Goal: Task Accomplishment & Management: Complete application form

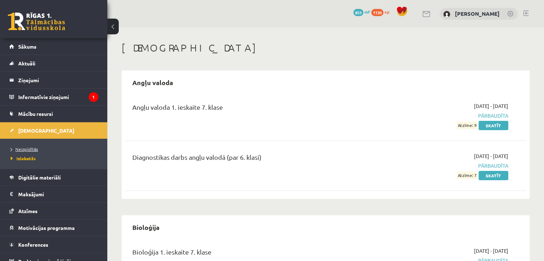
click at [25, 149] on span "Neizpildītās" at bounding box center [24, 149] width 27 height 6
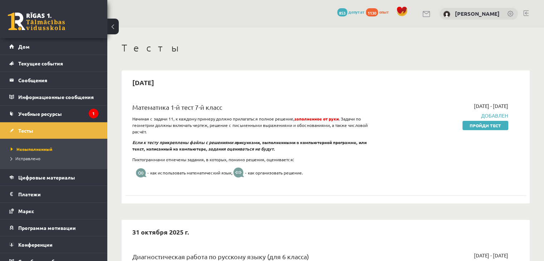
drag, startPoint x: 474, startPoint y: 127, endPoint x: 303, endPoint y: 36, distance: 193.2
click at [473, 127] on font "Пройди тест" at bounding box center [484, 126] width 31 height 6
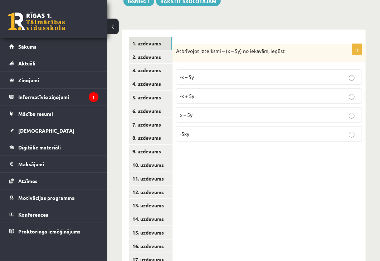
scroll to position [143, 0]
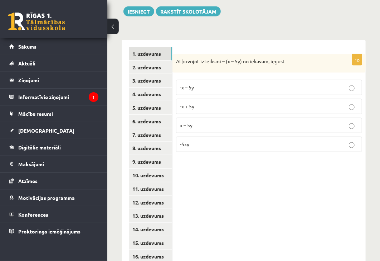
click at [201, 85] on p "-x – 5y" at bounding box center [269, 88] width 178 height 8
click at [222, 105] on p "-x + 5y" at bounding box center [269, 107] width 178 height 8
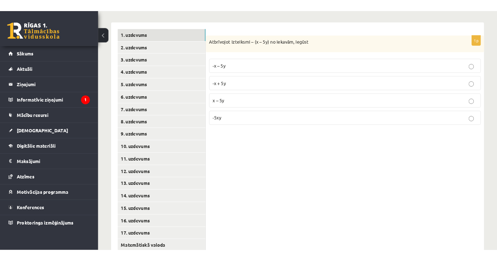
scroll to position [152, 0]
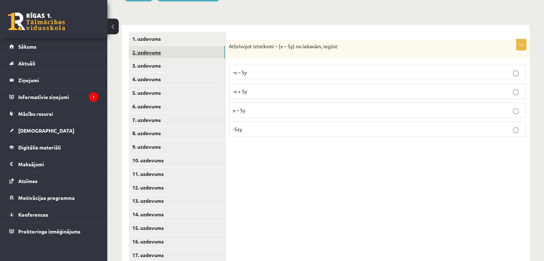
click at [206, 50] on link "2. uzdevums" at bounding box center [177, 52] width 96 height 13
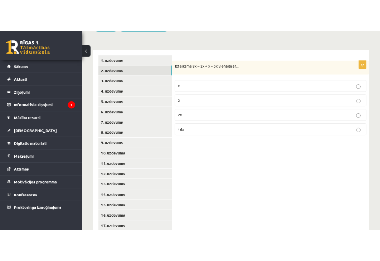
scroll to position [158, 0]
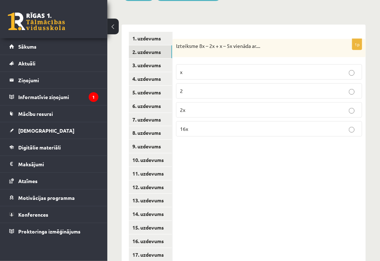
click at [236, 106] on p "2x" at bounding box center [269, 110] width 178 height 8
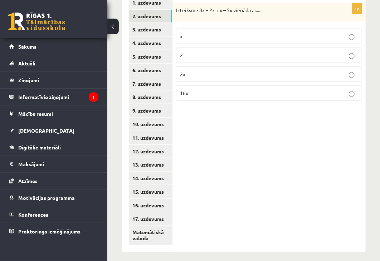
scroll to position [187, 0]
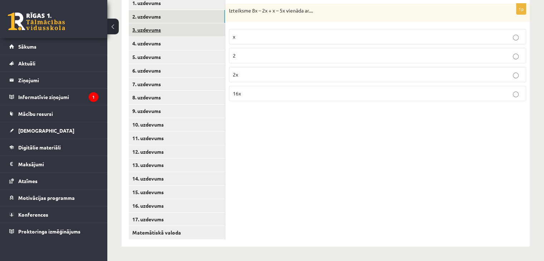
click at [217, 29] on link "3. uzdevums" at bounding box center [177, 29] width 96 height 13
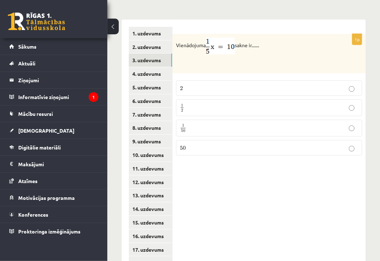
scroll to position [152, 0]
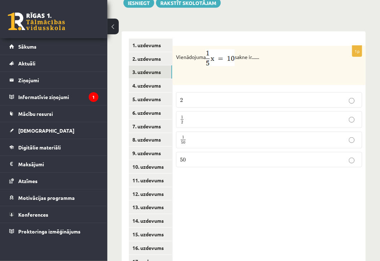
click at [201, 157] on p "50 50" at bounding box center [269, 160] width 178 height 8
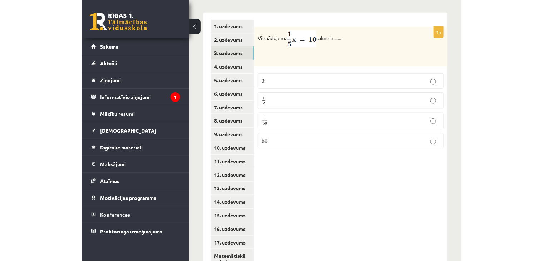
scroll to position [187, 0]
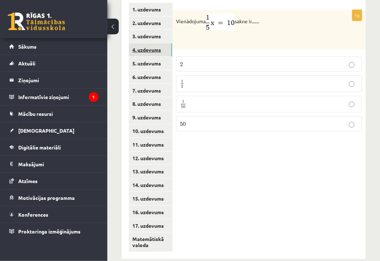
click at [140, 46] on link "4. uzdevums" at bounding box center [150, 49] width 43 height 13
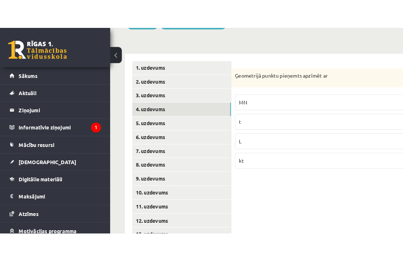
scroll to position [158, 0]
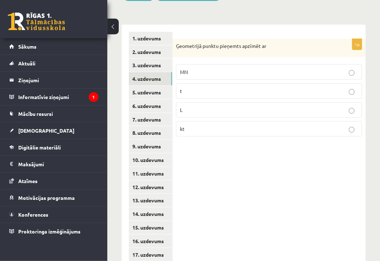
click at [247, 107] on label "L" at bounding box center [269, 109] width 186 height 15
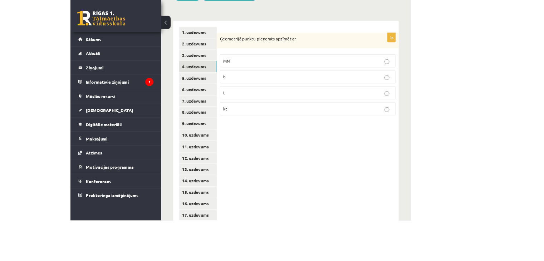
scroll to position [152, 0]
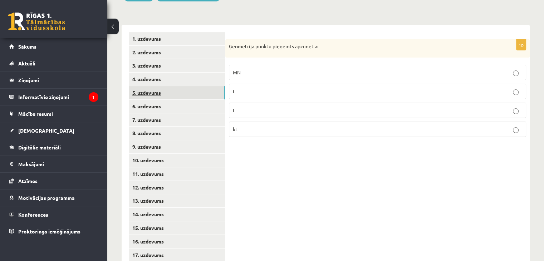
click at [194, 96] on link "5. uzdevums" at bounding box center [177, 92] width 96 height 13
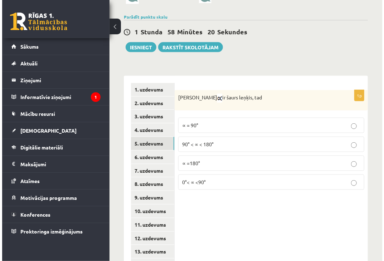
scroll to position [93, 0]
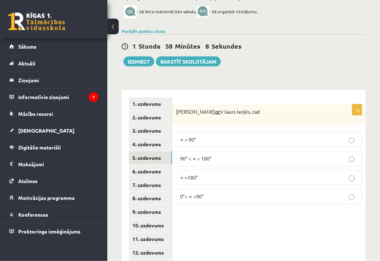
click at [227, 193] on p "0°< ∝ <90°" at bounding box center [269, 197] width 178 height 8
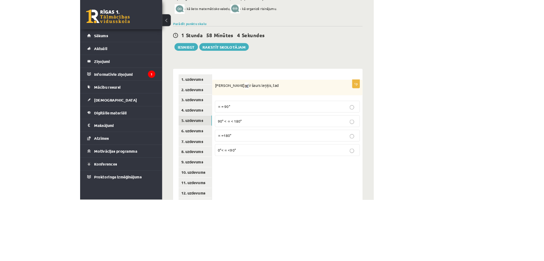
scroll to position [87, 0]
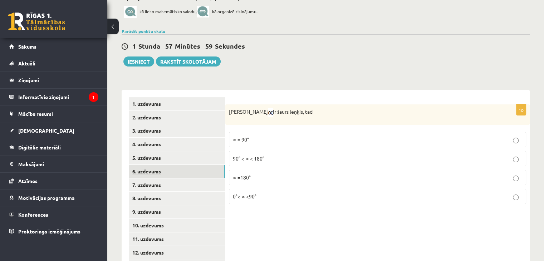
click at [199, 168] on link "6. uzdevums" at bounding box center [177, 171] width 96 height 13
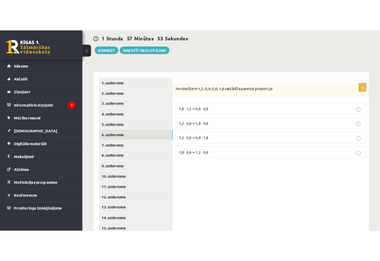
scroll to position [129, 0]
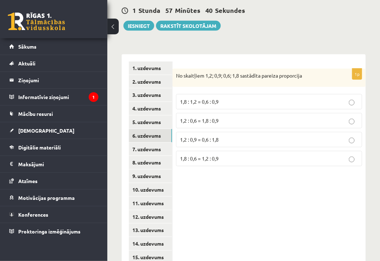
click at [244, 122] on p "1,2 : 0,6 = 1,8 : 0,9" at bounding box center [269, 121] width 178 height 8
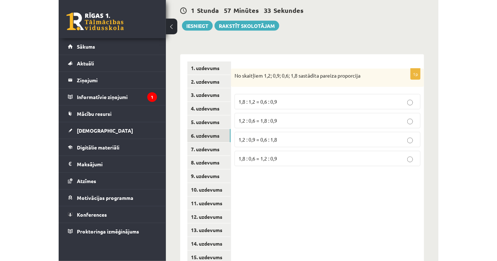
scroll to position [122, 0]
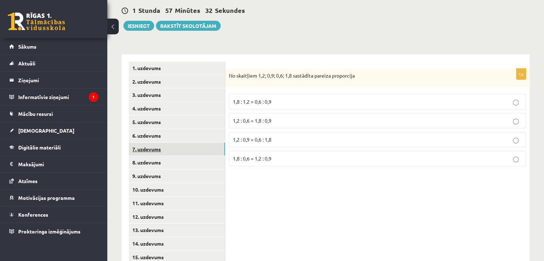
click at [217, 146] on link "7. uzdevums" at bounding box center [177, 149] width 96 height 13
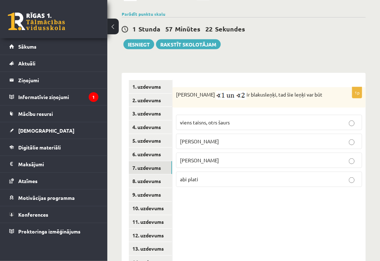
scroll to position [93, 0]
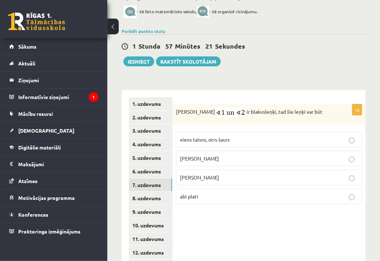
click at [207, 175] on p "abi šauri" at bounding box center [269, 178] width 178 height 8
click at [234, 161] on p "abi taisni" at bounding box center [269, 159] width 178 height 8
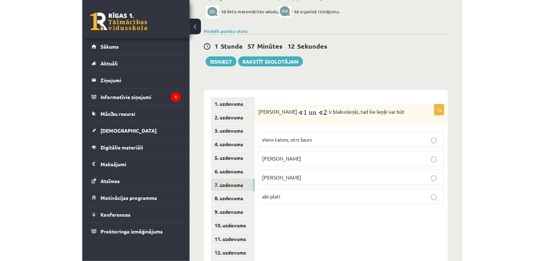
scroll to position [87, 0]
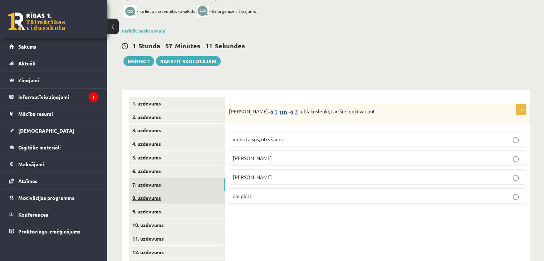
click at [157, 197] on link "8. uzdevums" at bounding box center [177, 197] width 96 height 13
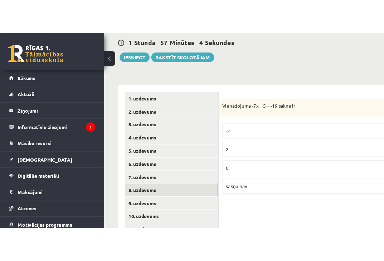
scroll to position [129, 0]
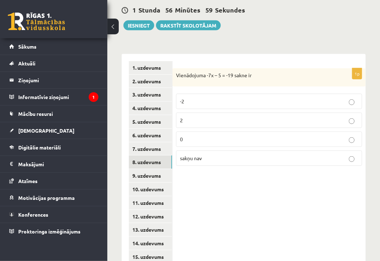
click at [262, 120] on p "2" at bounding box center [269, 121] width 178 height 8
click at [144, 173] on link "9. uzdevums" at bounding box center [150, 175] width 43 height 13
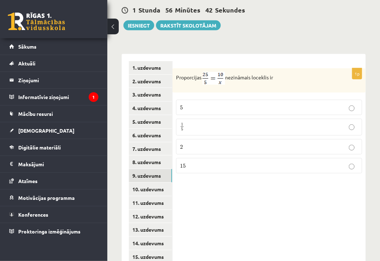
click at [202, 143] on p "2 2" at bounding box center [269, 147] width 178 height 8
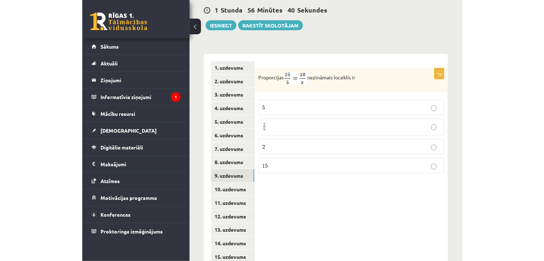
scroll to position [123, 0]
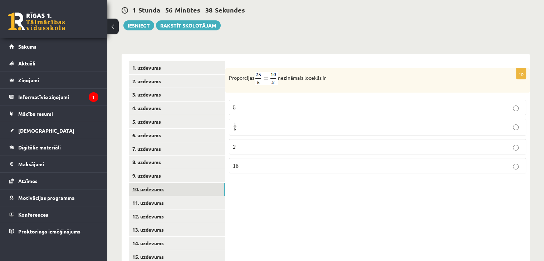
click at [177, 191] on link "10. uzdevums" at bounding box center [177, 189] width 96 height 13
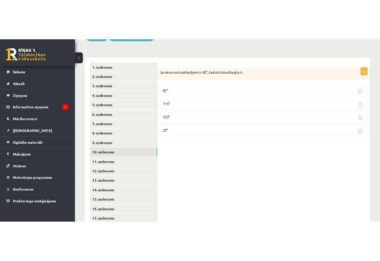
scroll to position [158, 0]
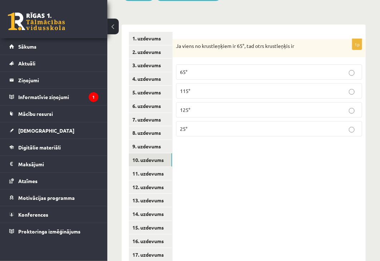
drag, startPoint x: 196, startPoint y: 71, endPoint x: 241, endPoint y: 85, distance: 46.8
click at [196, 71] on p "65°" at bounding box center [269, 72] width 178 height 8
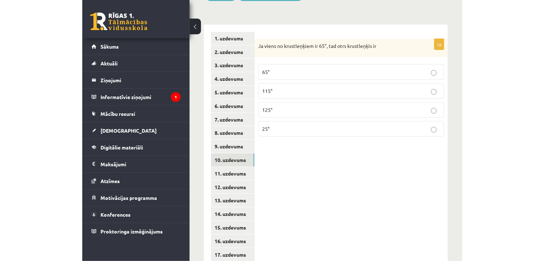
scroll to position [152, 0]
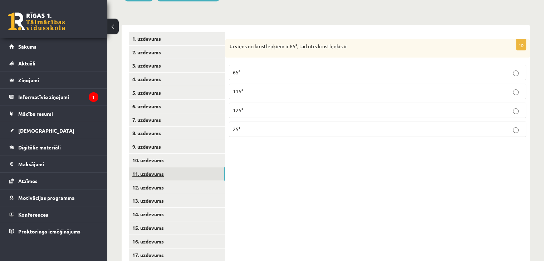
click at [189, 173] on link "11. uzdevums" at bounding box center [177, 173] width 96 height 13
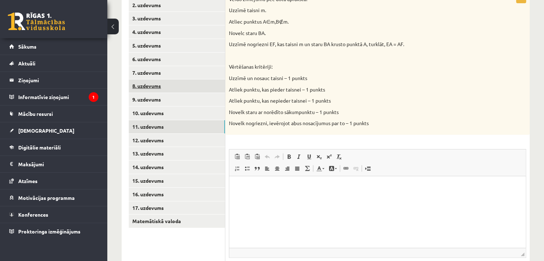
scroll to position [187, 0]
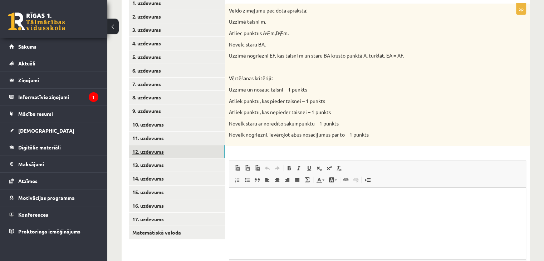
click at [187, 156] on link "12. uzdevums" at bounding box center [177, 151] width 96 height 13
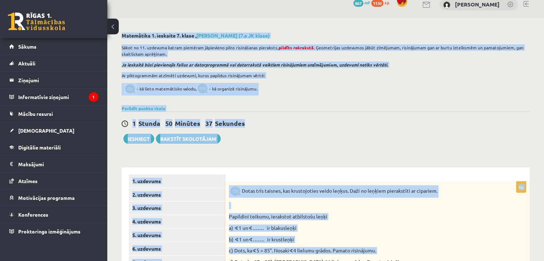
scroll to position [0, 0]
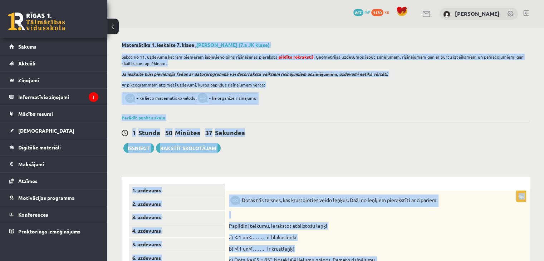
drag, startPoint x: 542, startPoint y: -31, endPoint x: 547, endPoint y: -31, distance: 4.6
click at [543, 0] on html "0 Dāvanas 867 mP 1130 xp Marija Bagajeva Sākums Aktuāli Kā mācīties eSKOLĀ Kont…" at bounding box center [272, 130] width 544 height 261
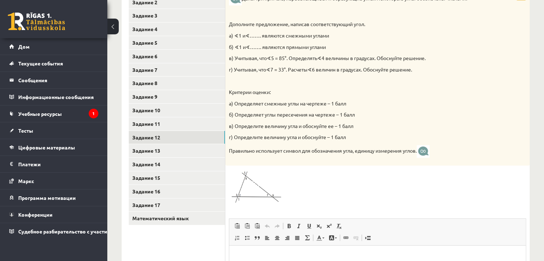
scroll to position [214, 0]
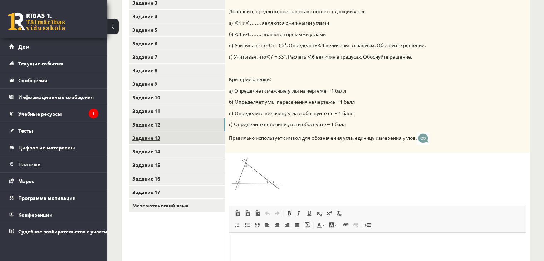
click at [193, 140] on link "Задание 13" at bounding box center [177, 137] width 96 height 13
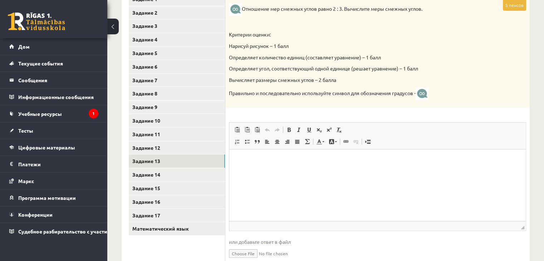
scroll to position [179, 0]
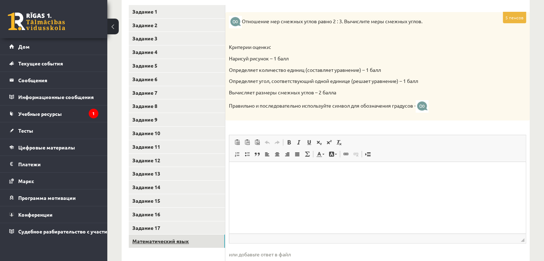
click at [178, 236] on link "Математический язык" at bounding box center [177, 240] width 96 height 13
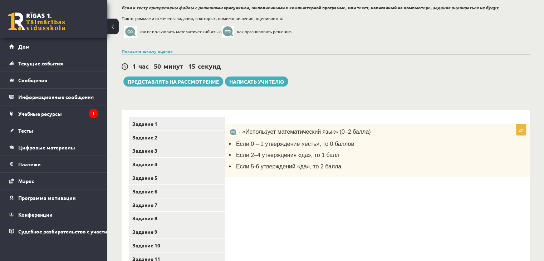
scroll to position [45, 0]
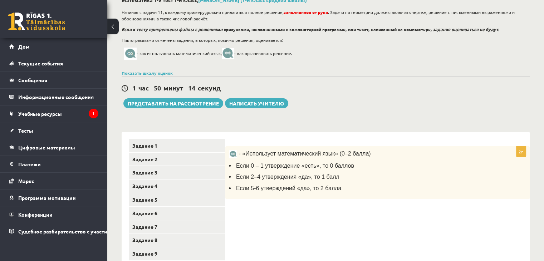
click at [253, 176] on font "Если 2–4 утверждения «да», то 1 балл" at bounding box center [287, 177] width 103 height 6
click at [255, 178] on font "Если 2–4 утверждения «да», то 1 балл" at bounding box center [287, 177] width 103 height 6
click at [259, 187] on font "Если 5-6 утверждений «да», то 2 балла" at bounding box center [288, 188] width 105 height 6
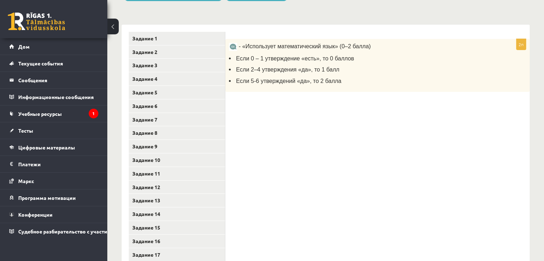
scroll to position [188, 0]
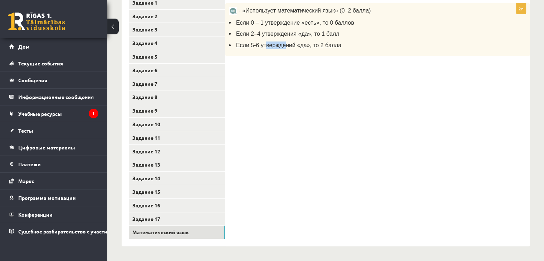
drag, startPoint x: 262, startPoint y: 192, endPoint x: 281, endPoint y: 228, distance: 40.9
click at [281, 228] on div "2п - «Использует математический язык» (0–2 балла) Если 0 – 1 утверждение «есть»…" at bounding box center [377, 117] width 304 height 257
click at [273, 211] on div "2п - «Использует математический язык» (0–2 балла) Если 0 – 1 утверждение «есть»…" at bounding box center [377, 117] width 304 height 257
click at [186, 214] on link "Задание 17" at bounding box center [177, 218] width 96 height 13
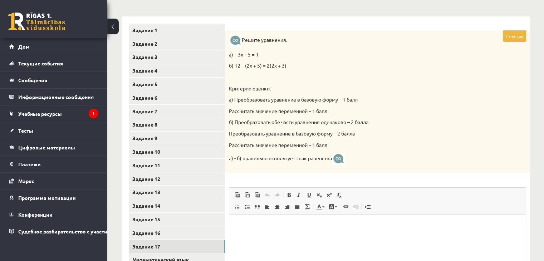
scroll to position [152, 0]
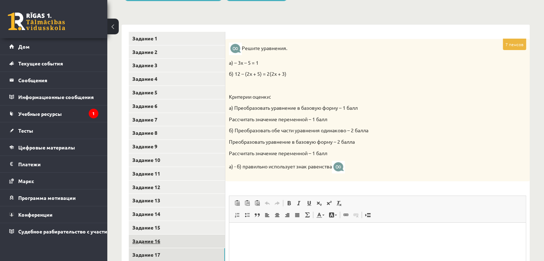
click at [188, 238] on link "Задание 16" at bounding box center [177, 240] width 96 height 13
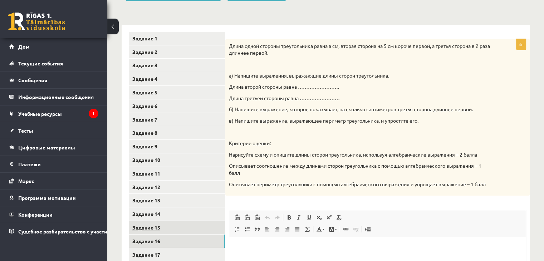
scroll to position [0, 0]
click at [197, 226] on link "Задание 15" at bounding box center [177, 227] width 96 height 13
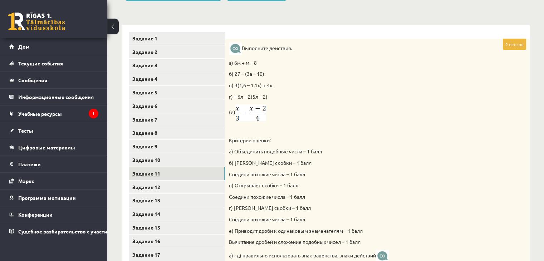
click at [174, 172] on link "Задание 11" at bounding box center [177, 173] width 96 height 13
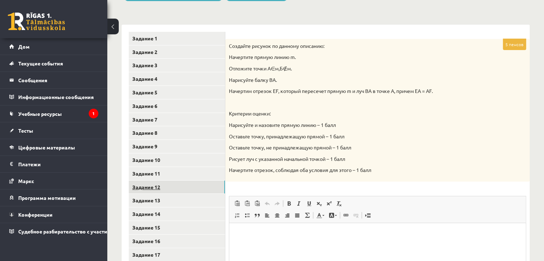
click at [182, 188] on link "Задание 12" at bounding box center [177, 187] width 96 height 13
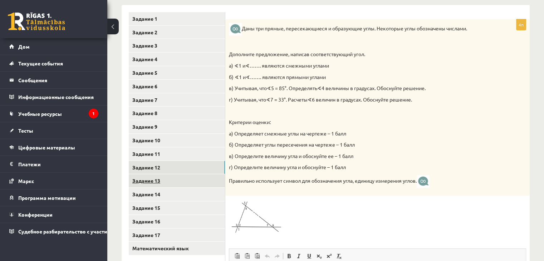
scroll to position [188, 0]
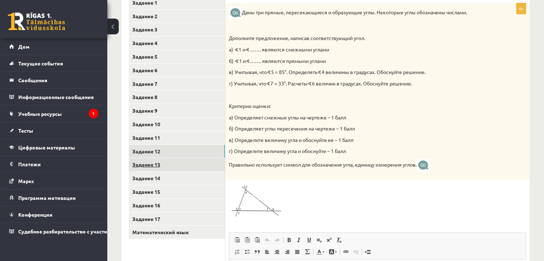
click at [192, 160] on link "Задание 13" at bounding box center [177, 164] width 96 height 13
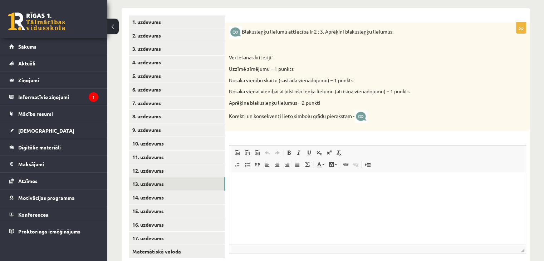
scroll to position [152, 0]
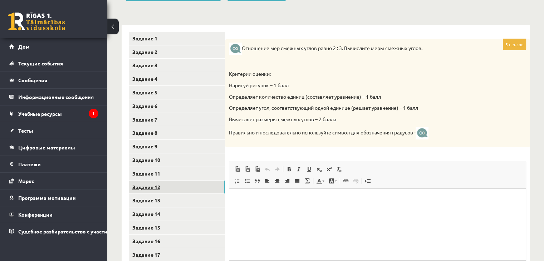
click at [181, 186] on link "Задание 12" at bounding box center [177, 187] width 96 height 13
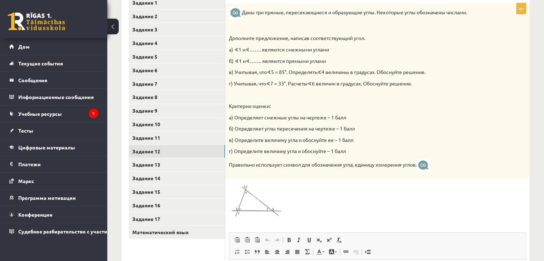
scroll to position [0, 0]
click at [176, 162] on link "Задание 13" at bounding box center [177, 164] width 96 height 13
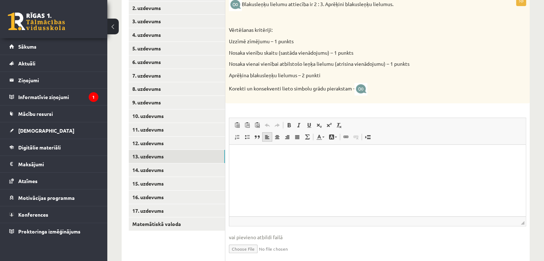
scroll to position [223, 0]
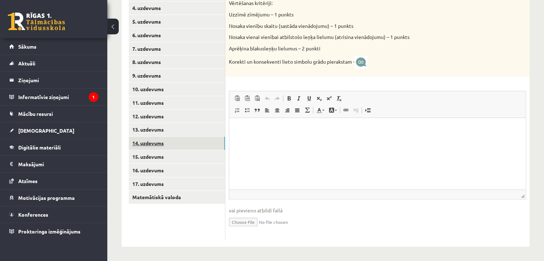
click at [206, 143] on link "14. uzdevums" at bounding box center [177, 143] width 96 height 13
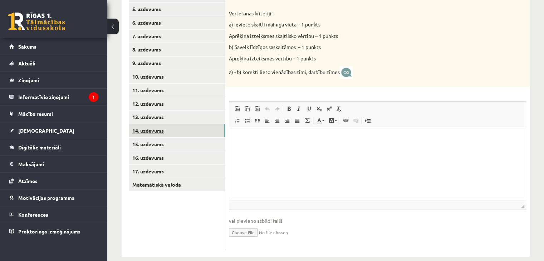
scroll to position [245, 0]
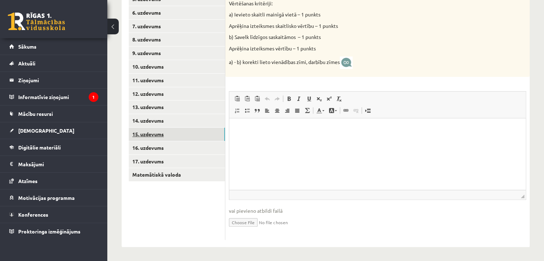
click at [165, 135] on link "15. uzdevums" at bounding box center [177, 134] width 96 height 13
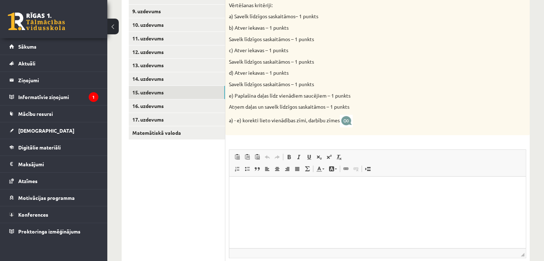
scroll to position [346, 0]
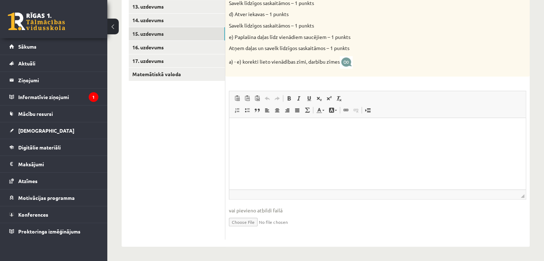
click at [252, 219] on input "file" at bounding box center [377, 221] width 297 height 15
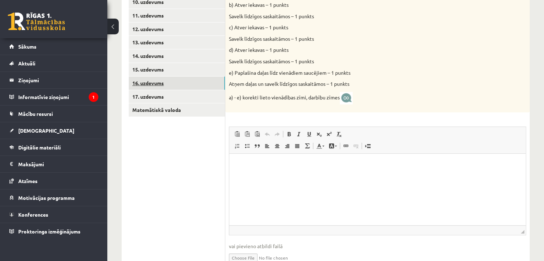
click at [175, 79] on link "16. uzdevums" at bounding box center [177, 82] width 96 height 13
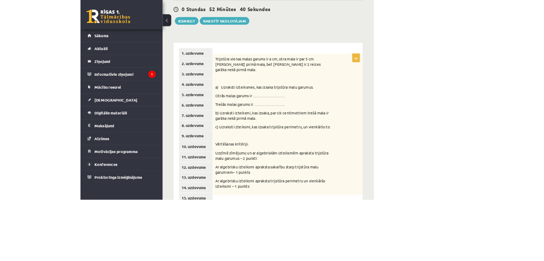
scroll to position [121, 0]
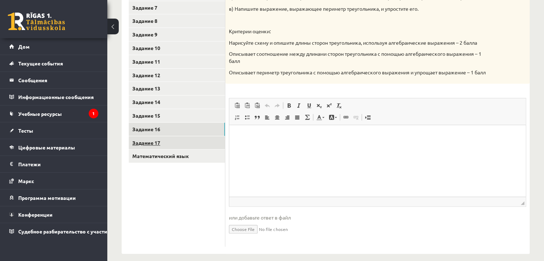
click at [165, 142] on link "Задание 17" at bounding box center [177, 142] width 96 height 13
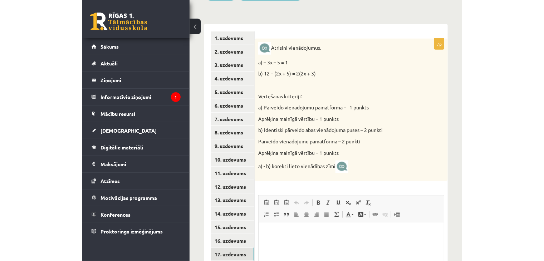
scroll to position [152, 0]
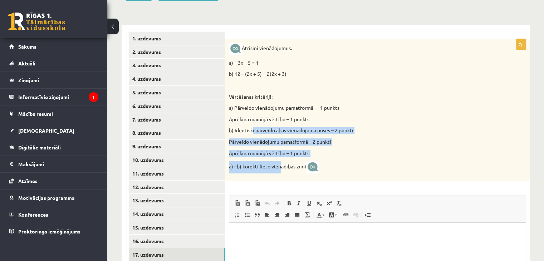
drag, startPoint x: 253, startPoint y: 125, endPoint x: 279, endPoint y: 166, distance: 48.7
click at [279, 166] on div "Atrisini vienādojumus. a) – 3x – 5 = 1 b) 12 – (2x + 5) = 2(2x + 3) Vērtēšanas …" at bounding box center [377, 110] width 304 height 142
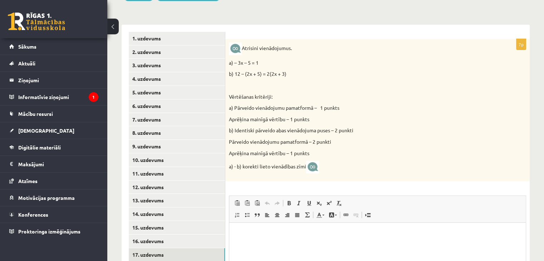
drag, startPoint x: 356, startPoint y: 159, endPoint x: 359, endPoint y: 162, distance: 4.3
click at [357, 160] on div "Atrisini vienādojumus. a) – 3x – 5 = 1 b) 12 – (2x + 5) = 2(2x + 3) Vērtēšanas …" at bounding box center [377, 110] width 304 height 142
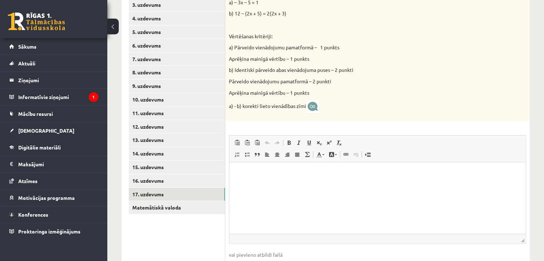
scroll to position [257, 0]
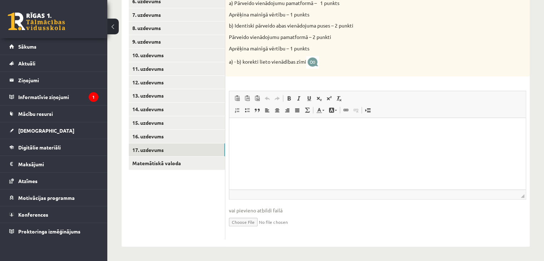
drag, startPoint x: 279, startPoint y: 158, endPoint x: 256, endPoint y: 140, distance: 29.0
click at [273, 140] on html at bounding box center [377, 129] width 296 height 22
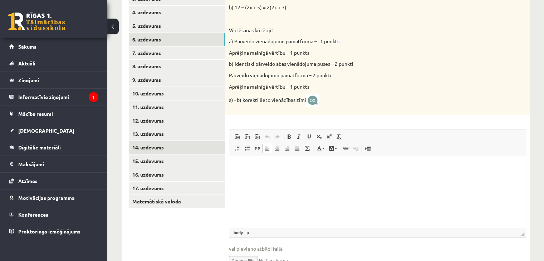
scroll to position [179, 0]
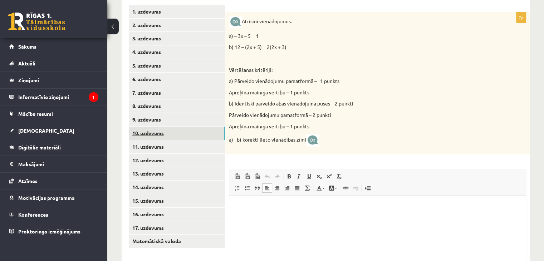
click at [191, 137] on link "10. uzdevums" at bounding box center [177, 133] width 96 height 13
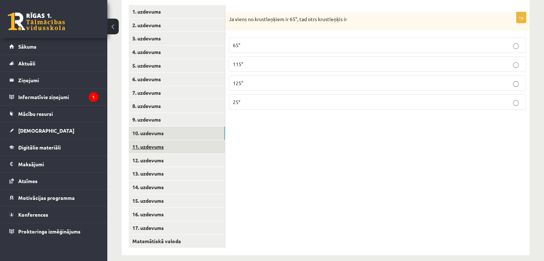
click at [194, 147] on link "11. uzdevums" at bounding box center [177, 146] width 96 height 13
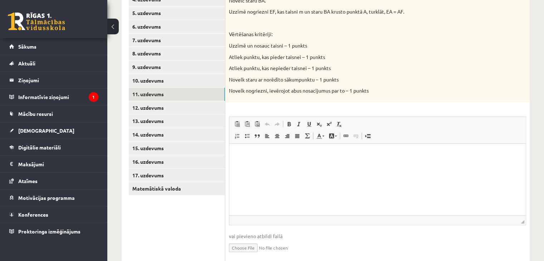
scroll to position [257, 0]
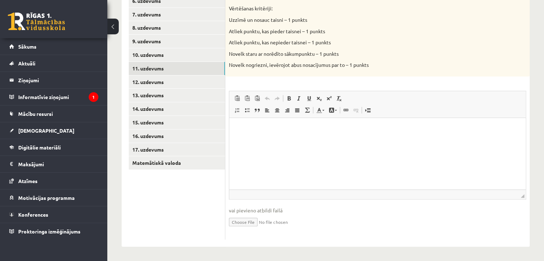
click at [255, 221] on input "file" at bounding box center [377, 221] width 297 height 15
type input "**********"
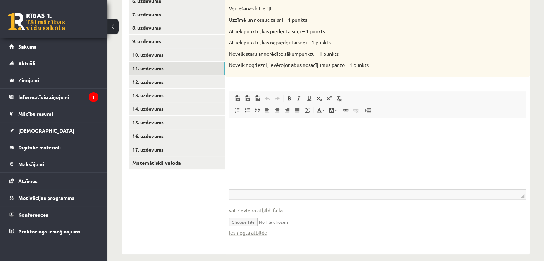
click at [273, 221] on input "file" at bounding box center [377, 221] width 297 height 15
click at [243, 232] on link "Iesniegtā atbilde" at bounding box center [248, 233] width 38 height 8
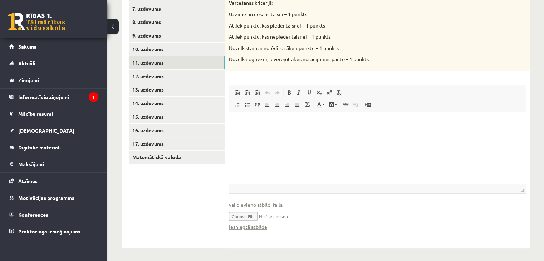
scroll to position [265, 0]
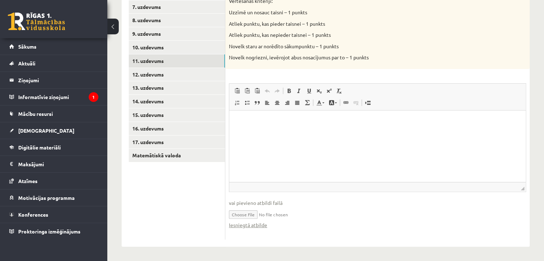
click at [287, 212] on input "file" at bounding box center [377, 214] width 297 height 15
click at [257, 213] on input "file" at bounding box center [377, 214] width 297 height 15
type input "**********"
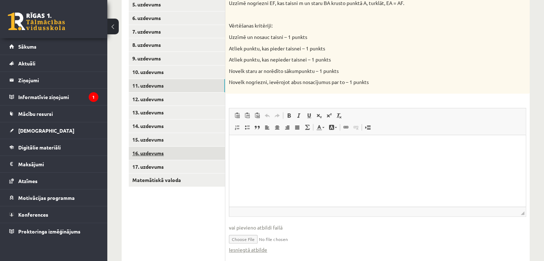
scroll to position [229, 0]
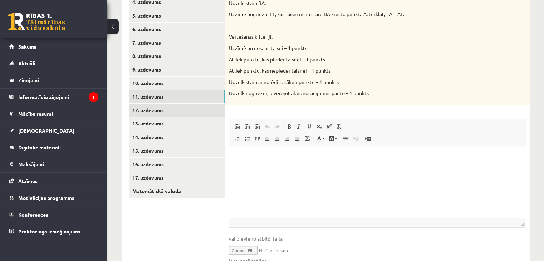
click at [185, 112] on link "12. uzdevums" at bounding box center [177, 110] width 96 height 13
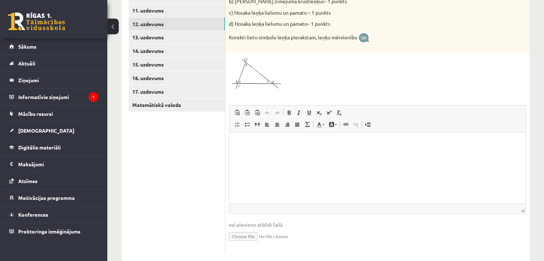
scroll to position [329, 0]
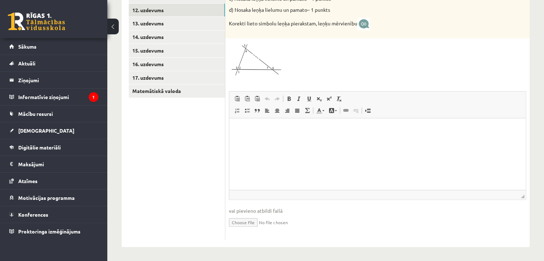
click at [256, 224] on input "file" at bounding box center [377, 221] width 297 height 15
type input "**********"
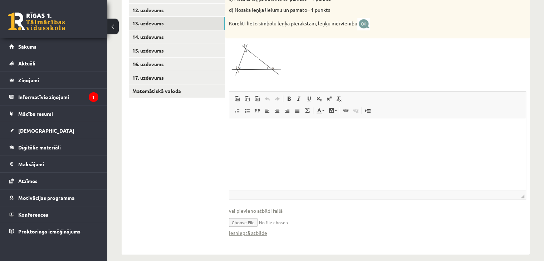
click at [168, 26] on link "13. uzdevums" at bounding box center [177, 23] width 96 height 13
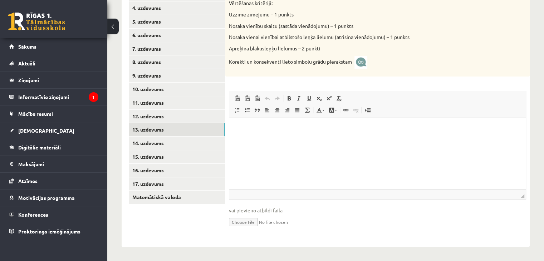
scroll to position [0, 0]
click at [249, 224] on input "file" at bounding box center [377, 221] width 297 height 15
type input "**********"
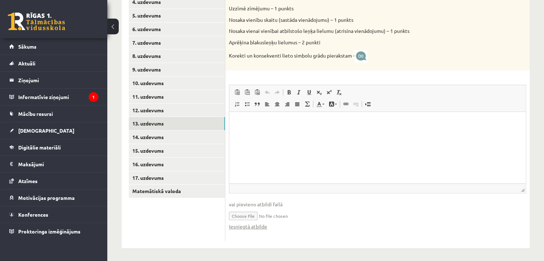
scroll to position [230, 0]
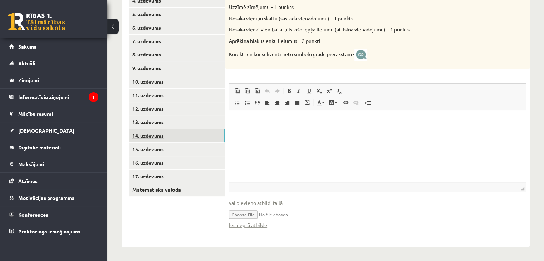
click at [187, 138] on link "14. uzdevums" at bounding box center [177, 135] width 96 height 13
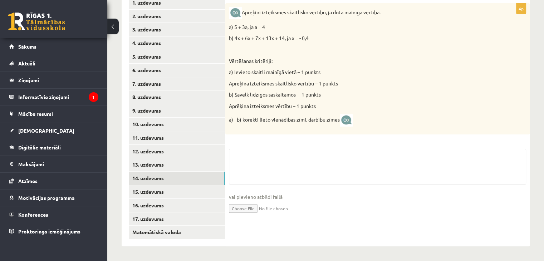
click at [256, 208] on input "file" at bounding box center [377, 208] width 297 height 15
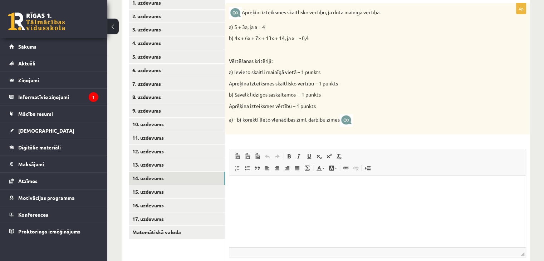
scroll to position [0, 0]
type input "**********"
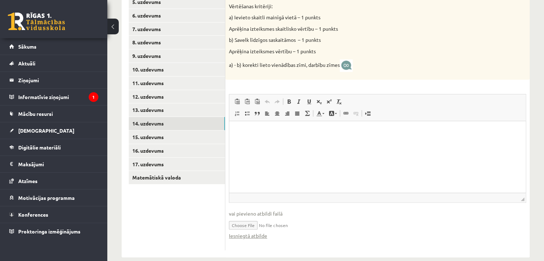
scroll to position [253, 0]
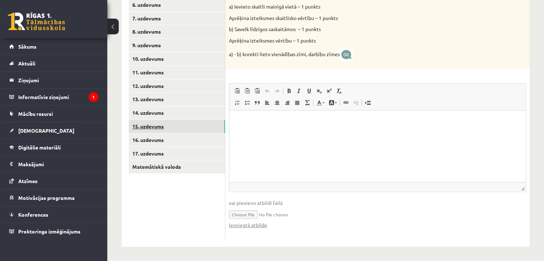
click at [157, 124] on link "15. uzdevums" at bounding box center [177, 126] width 96 height 13
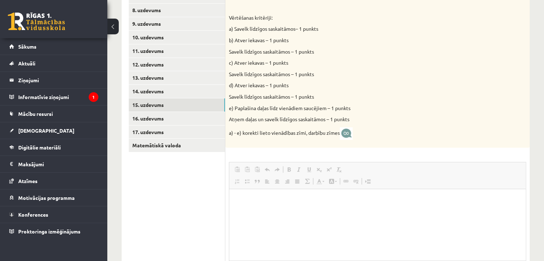
scroll to position [0, 0]
click at [247, 211] on html at bounding box center [377, 200] width 296 height 22
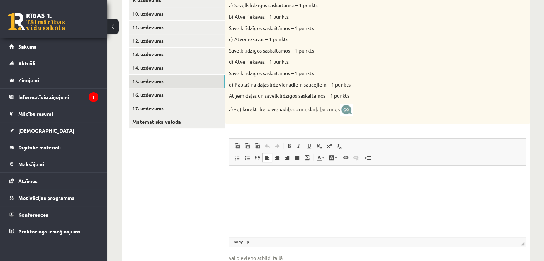
scroll to position [346, 0]
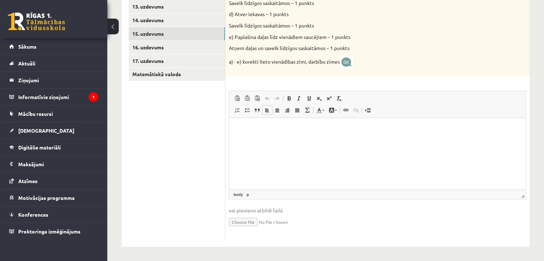
click at [246, 222] on input "file" at bounding box center [377, 221] width 297 height 15
type input "**********"
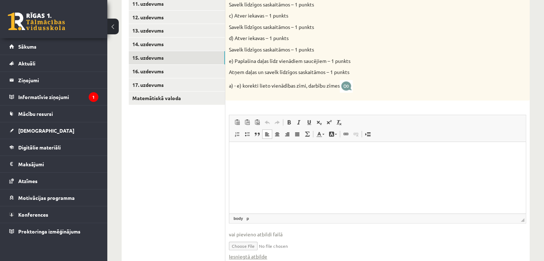
scroll to position [310, 0]
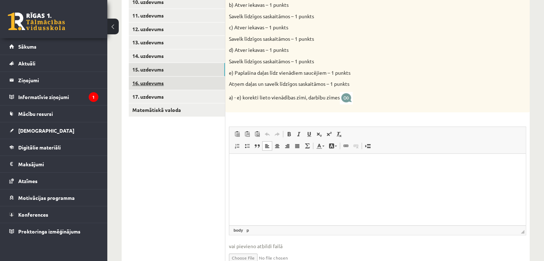
click at [185, 81] on link "16. uzdevums" at bounding box center [177, 82] width 96 height 13
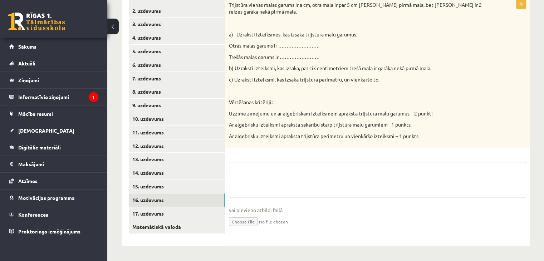
scroll to position [264, 0]
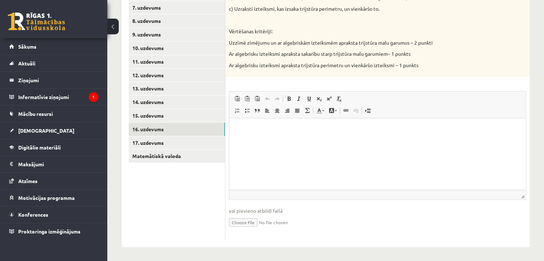
click at [260, 221] on input "file" at bounding box center [377, 221] width 297 height 15
type input "**********"
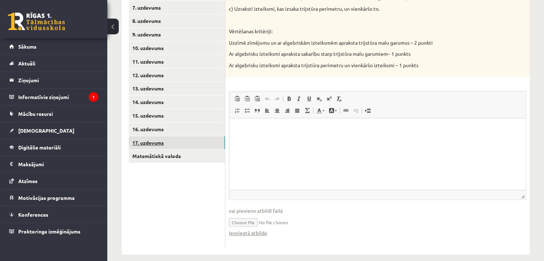
click at [185, 140] on link "17. uzdevums" at bounding box center [177, 142] width 96 height 13
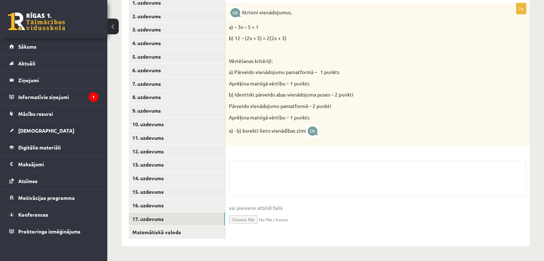
scroll to position [257, 0]
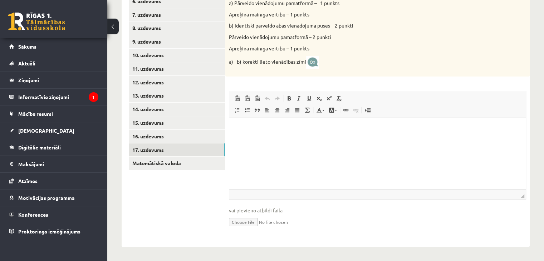
click at [238, 222] on input "file" at bounding box center [377, 221] width 297 height 15
type input "**********"
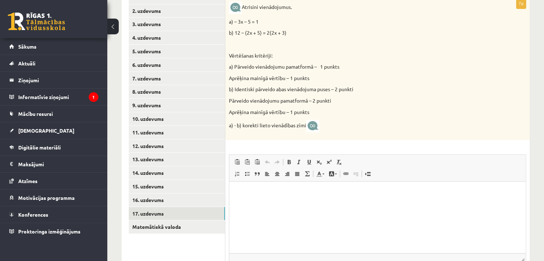
scroll to position [193, 0]
click at [208, 223] on link "Matemātiskā valoda" at bounding box center [177, 227] width 96 height 13
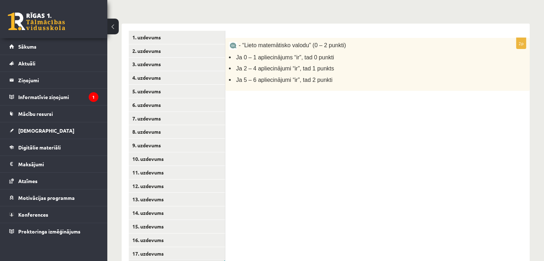
scroll to position [188, 0]
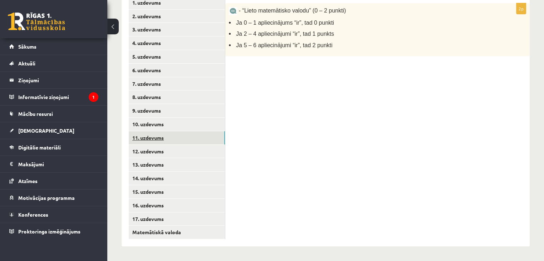
click at [184, 137] on link "11. uzdevums" at bounding box center [177, 137] width 96 height 13
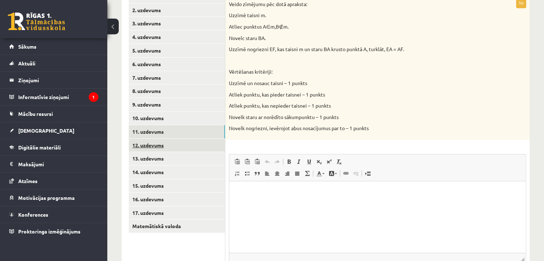
scroll to position [0, 0]
click at [196, 146] on link "12. uzdevums" at bounding box center [177, 145] width 96 height 13
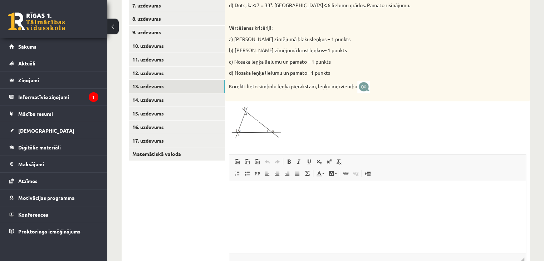
click at [165, 85] on link "13. uzdevums" at bounding box center [177, 86] width 96 height 13
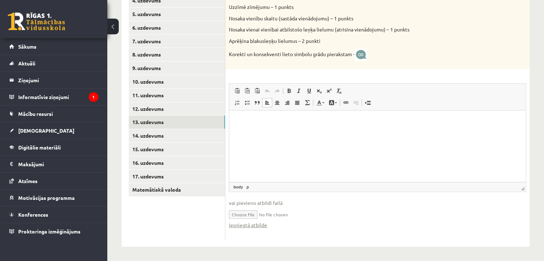
click at [267, 119] on p "Визуальный текстовый редактор, wiswyg-editor-user-answer-47433798660620" at bounding box center [377, 122] width 282 height 8
click at [246, 227] on link "Iesniegtā atbilde" at bounding box center [248, 225] width 38 height 8
click at [177, 88] on link "10. uzdevums" at bounding box center [177, 81] width 96 height 13
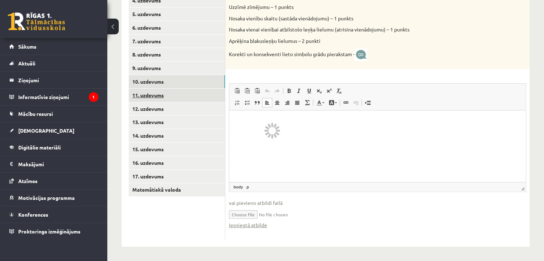
scroll to position [188, 0]
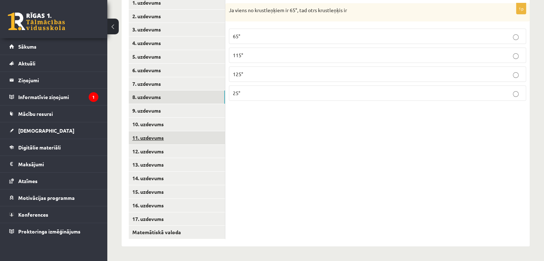
click at [182, 97] on link "8. uzdevums" at bounding box center [177, 96] width 96 height 13
click at [171, 136] on link "11. uzdevums" at bounding box center [177, 137] width 96 height 13
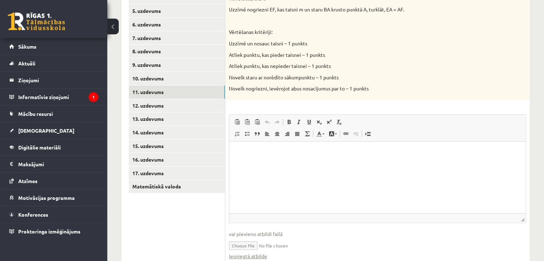
scroll to position [265, 0]
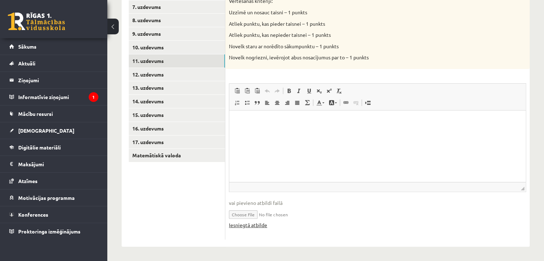
click at [251, 225] on link "Iesniegtā atbilde" at bounding box center [248, 225] width 38 height 8
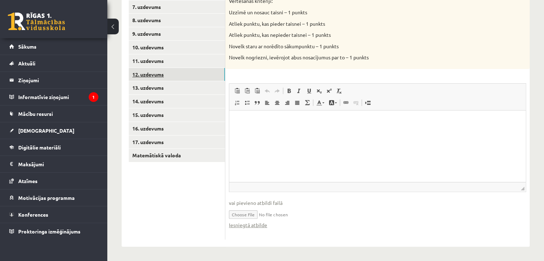
click at [145, 78] on link "12. uzdevums" at bounding box center [177, 74] width 96 height 13
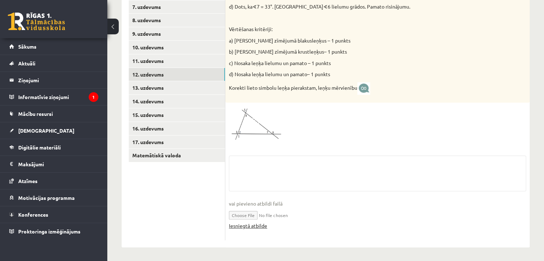
click at [256, 227] on link "Iesniegtā atbilde" at bounding box center [248, 226] width 38 height 8
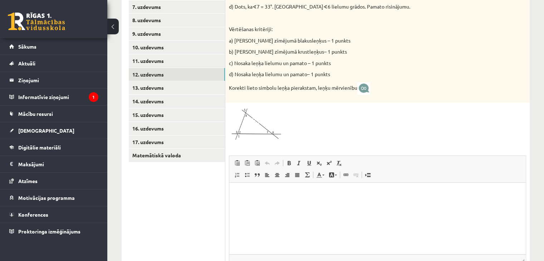
scroll to position [0, 0]
click at [148, 90] on link "13. uzdevums" at bounding box center [177, 87] width 96 height 13
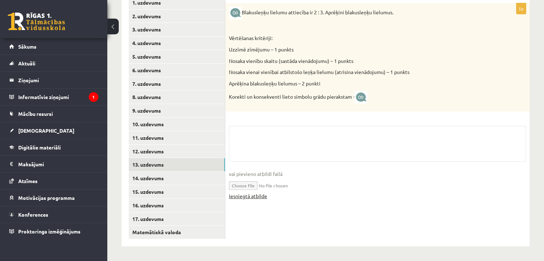
scroll to position [230, 0]
click at [257, 196] on fieldset "vai pievieno atbildi failā Iesniegtā atbilde" at bounding box center [377, 166] width 297 height 81
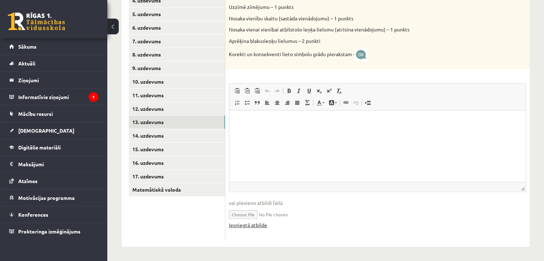
scroll to position [0, 0]
click at [249, 221] on link "Iesniegtā atbilde" at bounding box center [248, 225] width 38 height 8
click at [145, 133] on link "14. uzdevums" at bounding box center [177, 135] width 96 height 13
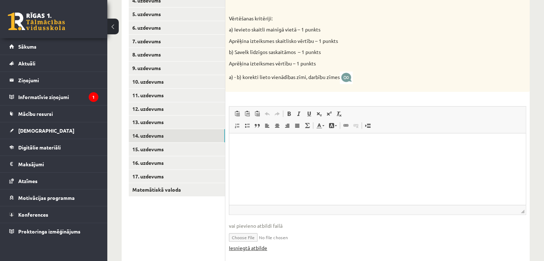
click at [248, 248] on link "Iesniegtā atbilde" at bounding box center [248, 248] width 38 height 8
click at [173, 148] on link "15. uzdevums" at bounding box center [177, 149] width 96 height 13
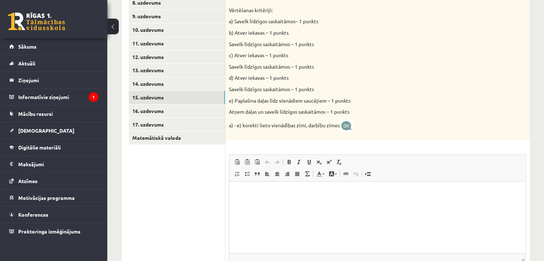
drag, startPoint x: 485, startPoint y: 407, endPoint x: 256, endPoint y: 226, distance: 292.1
click at [256, 203] on html at bounding box center [377, 192] width 296 height 22
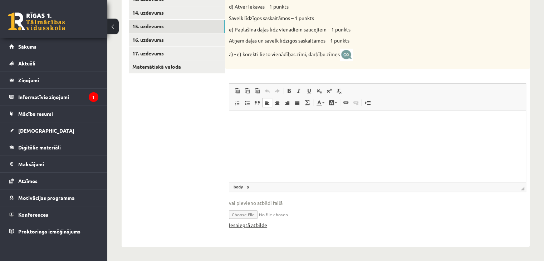
click at [252, 223] on link "Iesniegtā atbilde" at bounding box center [248, 225] width 38 height 8
click at [132, 37] on link "16. uzdevums" at bounding box center [177, 39] width 96 height 13
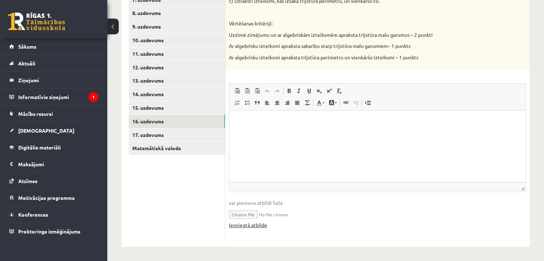
scroll to position [0, 0]
click at [246, 226] on link "Iesniegtā atbilde" at bounding box center [248, 225] width 38 height 8
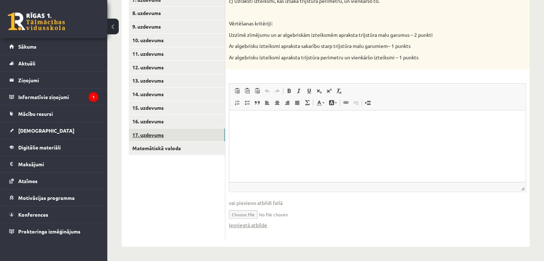
click at [172, 132] on link "17. uzdevums" at bounding box center [177, 134] width 96 height 13
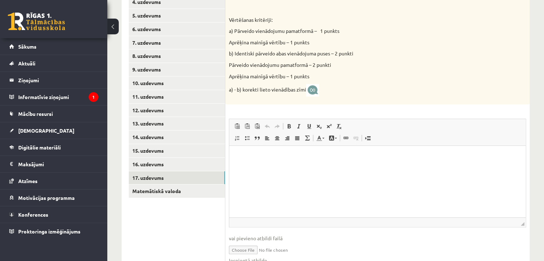
scroll to position [264, 0]
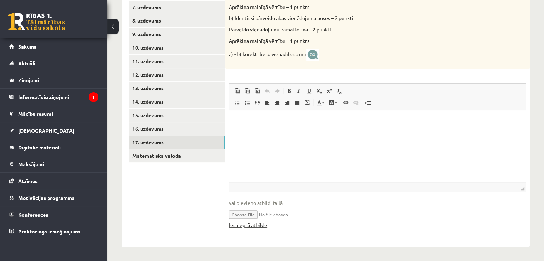
click at [247, 224] on link "Iesniegtā atbilde" at bounding box center [248, 225] width 38 height 8
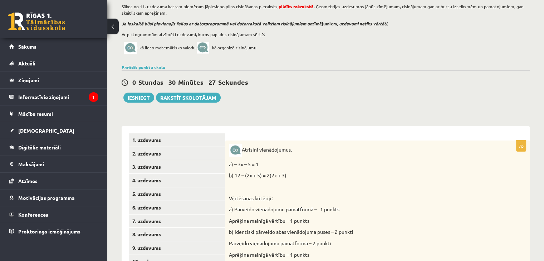
scroll to position [14, 0]
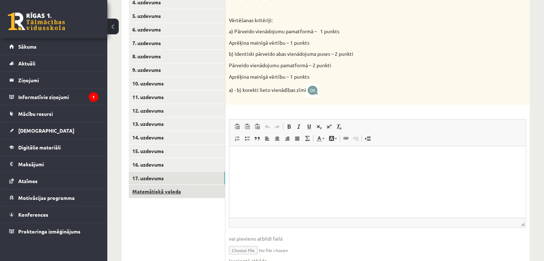
click at [167, 191] on link "Matemātiskā valoda" at bounding box center [177, 191] width 96 height 13
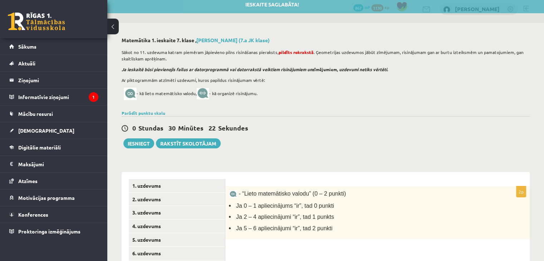
scroll to position [0, 0]
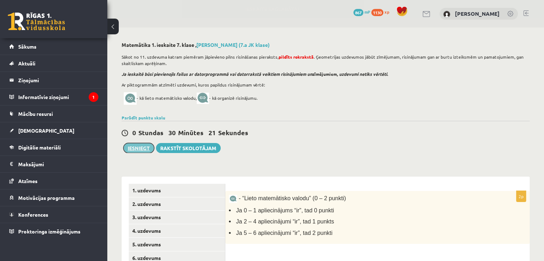
click at [132, 143] on button "Iesniegt" at bounding box center [138, 148] width 31 height 10
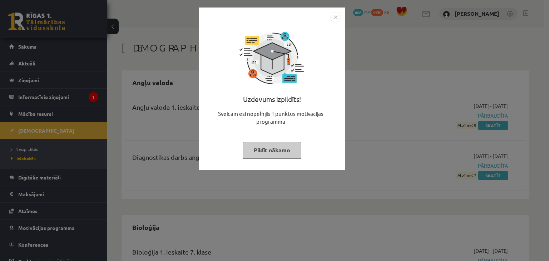
click at [263, 153] on button "Pildīt nākamo" at bounding box center [272, 150] width 59 height 16
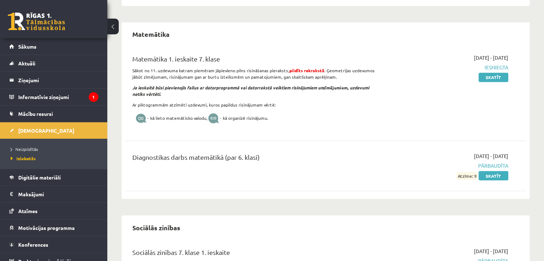
scroll to position [1180, 0]
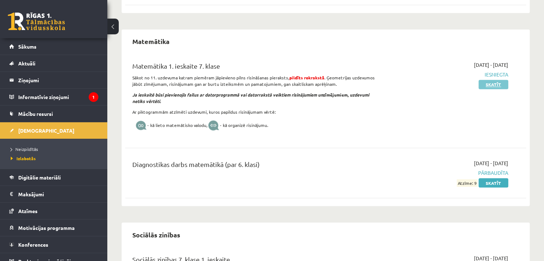
click at [493, 80] on link "Skatīt" at bounding box center [493, 84] width 30 height 9
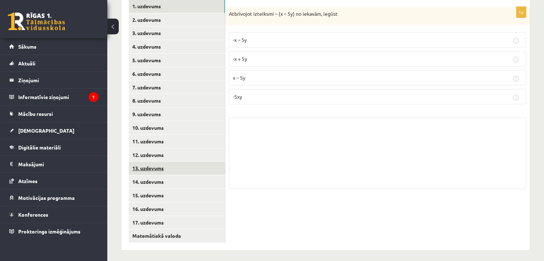
scroll to position [172, 0]
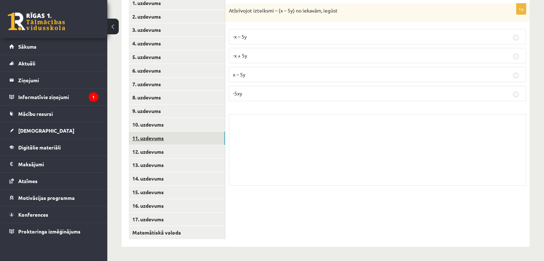
click at [152, 132] on link "11. uzdevums" at bounding box center [177, 138] width 96 height 13
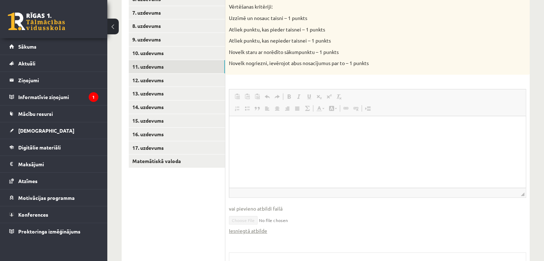
scroll to position [0, 0]
click at [243, 233] on link "Iesniegtā atbilde" at bounding box center [248, 231] width 38 height 8
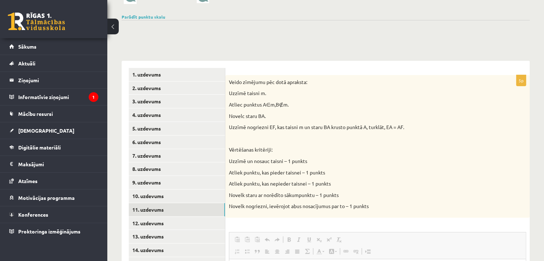
scroll to position [208, 0]
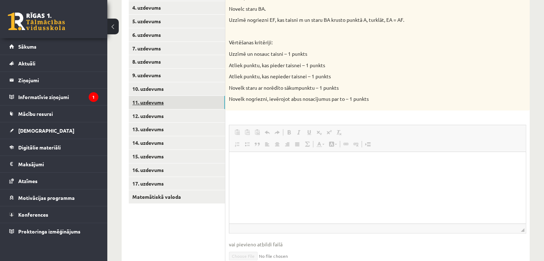
click at [198, 101] on link "11. uzdevums" at bounding box center [177, 102] width 96 height 13
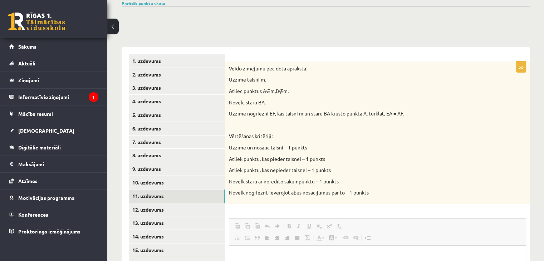
scroll to position [107, 0]
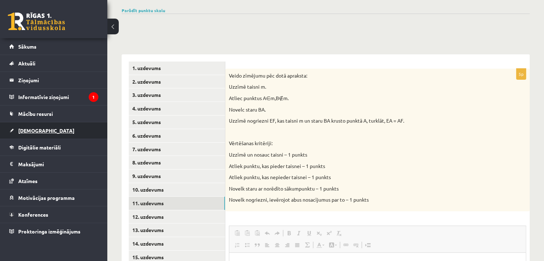
click at [55, 123] on link "[DEMOGRAPHIC_DATA]" at bounding box center [53, 130] width 89 height 16
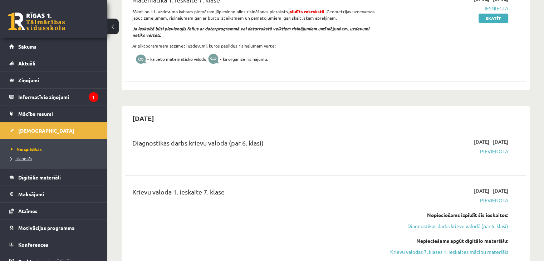
click at [26, 158] on span "Izlabotās" at bounding box center [21, 158] width 21 height 6
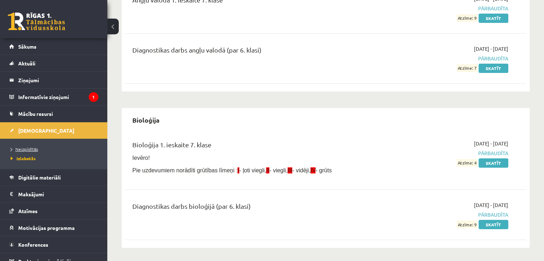
click at [14, 146] on span "Neizpildītās" at bounding box center [24, 149] width 27 height 6
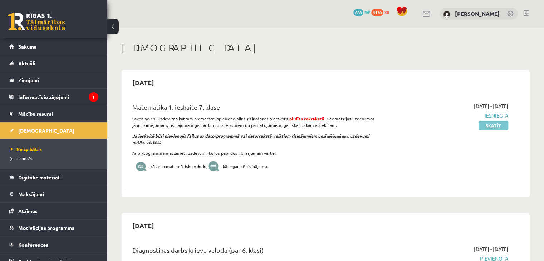
click at [496, 128] on link "Skatīt" at bounding box center [493, 125] width 30 height 9
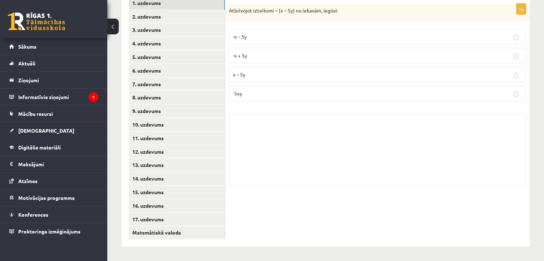
scroll to position [137, 0]
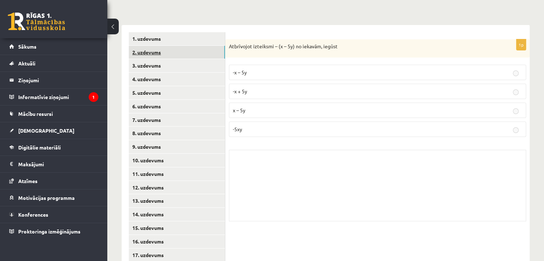
click at [168, 56] on link "2. uzdevums" at bounding box center [177, 52] width 96 height 13
click at [174, 69] on link "3. uzdevums" at bounding box center [177, 65] width 96 height 13
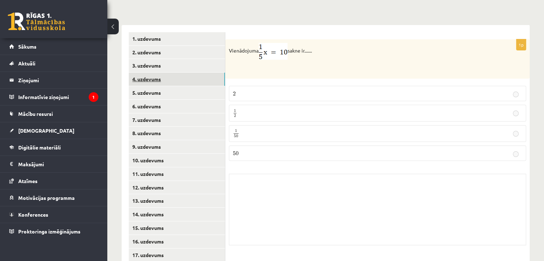
click at [182, 79] on link "4. uzdevums" at bounding box center [177, 79] width 96 height 13
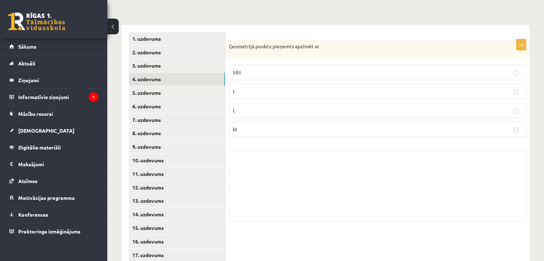
scroll to position [172, 0]
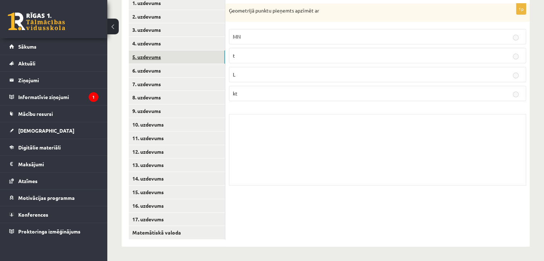
click at [213, 58] on link "5. uzdevums" at bounding box center [177, 56] width 96 height 13
click at [206, 70] on link "6. uzdevums" at bounding box center [177, 70] width 96 height 13
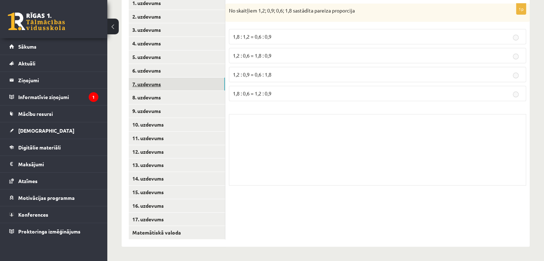
click at [207, 86] on link "7. uzdevums" at bounding box center [177, 84] width 96 height 13
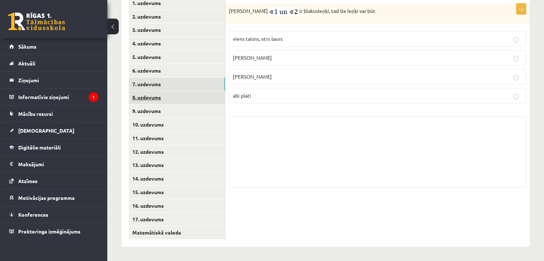
click at [209, 93] on link "8. uzdevums" at bounding box center [177, 97] width 96 height 13
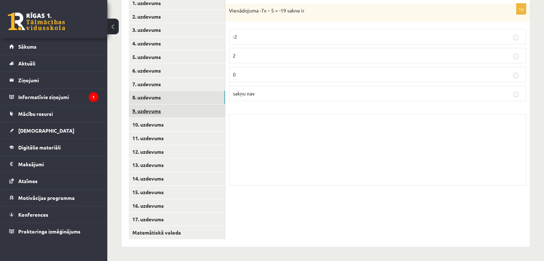
click at [209, 107] on link "9. uzdevums" at bounding box center [177, 110] width 96 height 13
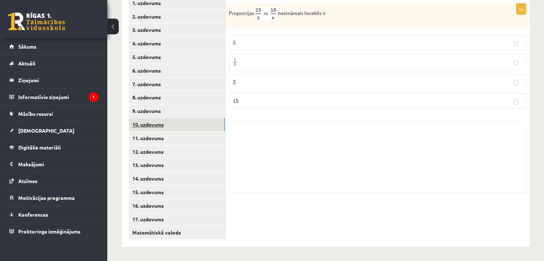
click at [214, 120] on link "10. uzdevums" at bounding box center [177, 124] width 96 height 13
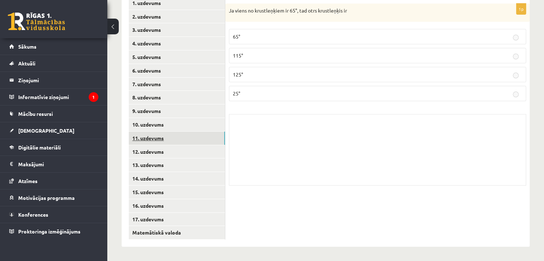
click at [189, 140] on link "11. uzdevums" at bounding box center [177, 138] width 96 height 13
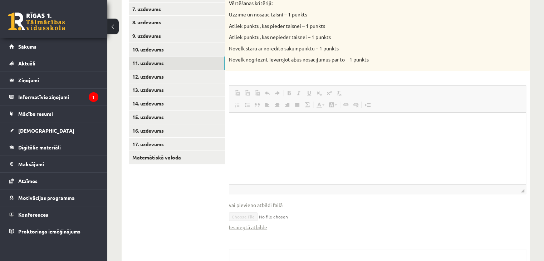
scroll to position [315, 0]
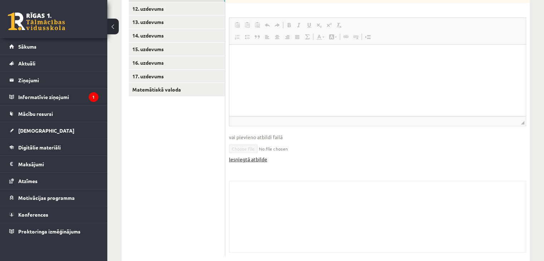
click at [236, 157] on link "Iesniegtā atbilde" at bounding box center [248, 159] width 38 height 8
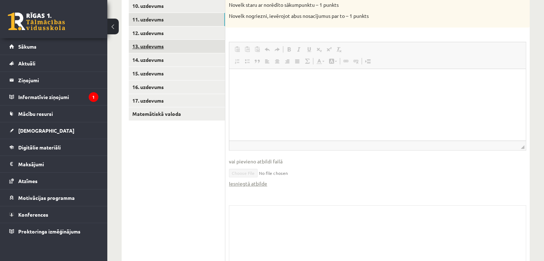
scroll to position [280, 0]
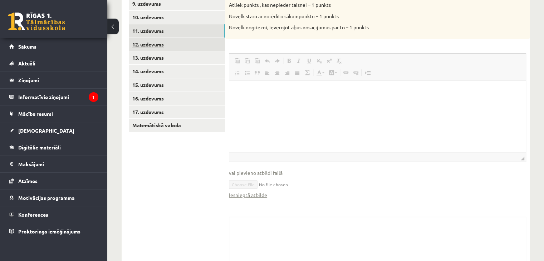
click at [163, 46] on link "12. uzdevums" at bounding box center [177, 44] width 96 height 13
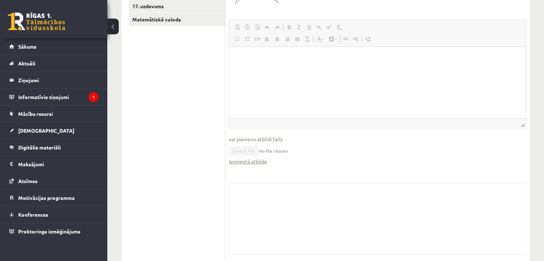
scroll to position [387, 0]
click at [255, 159] on link "Iesniegtā atbilde" at bounding box center [248, 160] width 38 height 8
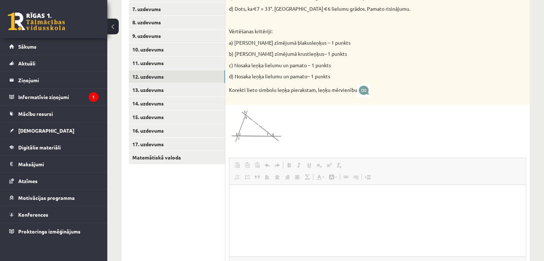
scroll to position [244, 0]
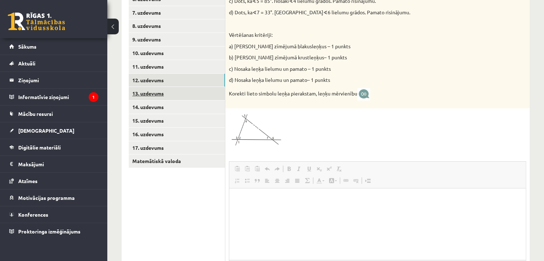
click at [159, 93] on link "13. uzdevums" at bounding box center [177, 93] width 96 height 13
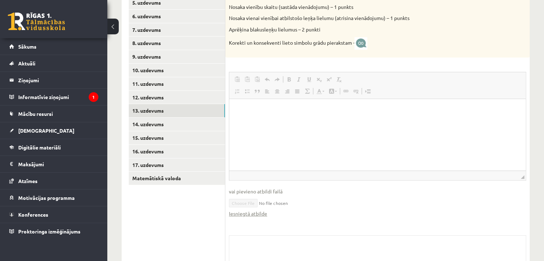
scroll to position [0, 0]
click at [261, 214] on link "Iesniegtā atbilde" at bounding box center [248, 214] width 38 height 8
click at [149, 126] on link "14. uzdevums" at bounding box center [177, 124] width 96 height 13
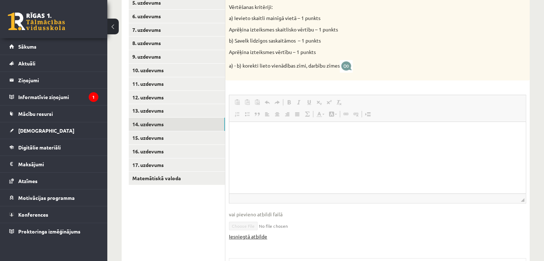
click at [256, 236] on link "Iesniegtā atbilde" at bounding box center [248, 237] width 38 height 8
click at [149, 138] on link "15. uzdevums" at bounding box center [177, 137] width 96 height 13
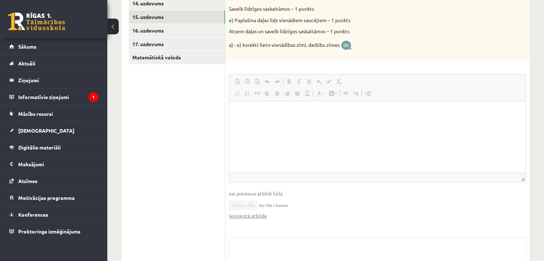
scroll to position [370, 0]
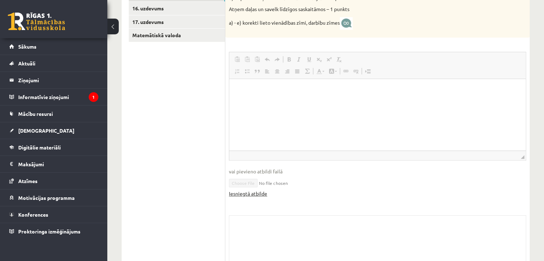
click at [253, 193] on link "Iesniegtā atbilde" at bounding box center [248, 194] width 38 height 8
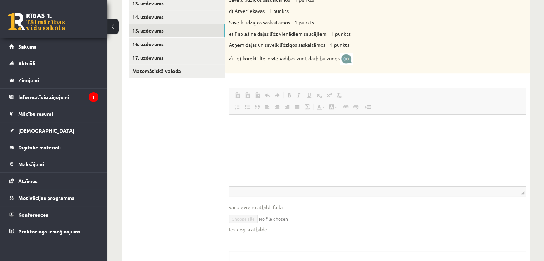
scroll to position [298, 0]
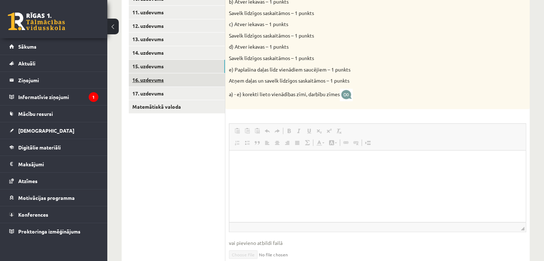
click at [162, 79] on link "16. uzdevums" at bounding box center [177, 79] width 96 height 13
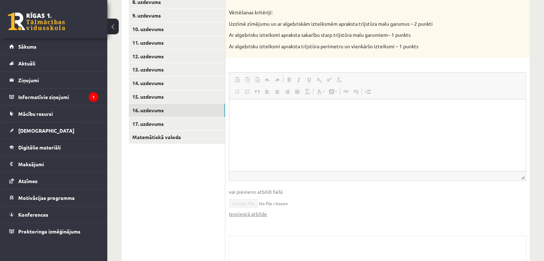
scroll to position [338, 0]
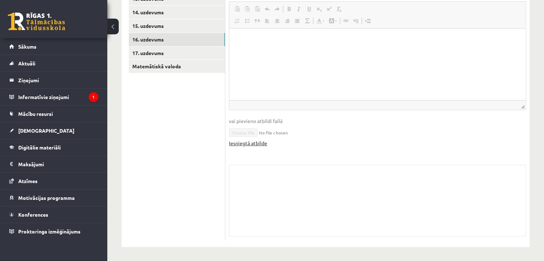
click at [255, 144] on link "Iesniegtā atbilde" at bounding box center [248, 143] width 38 height 8
click at [143, 52] on link "17. uzdevums" at bounding box center [177, 52] width 96 height 13
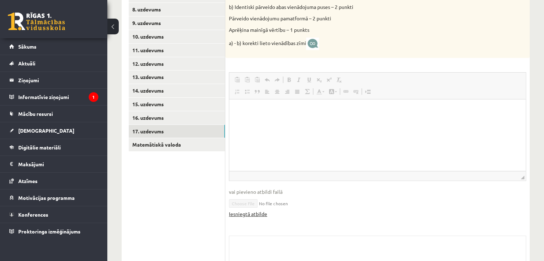
scroll to position [0, 0]
click at [259, 121] on html at bounding box center [377, 110] width 296 height 22
click at [265, 214] on link "Iesniegtā atbilde" at bounding box center [248, 214] width 38 height 8
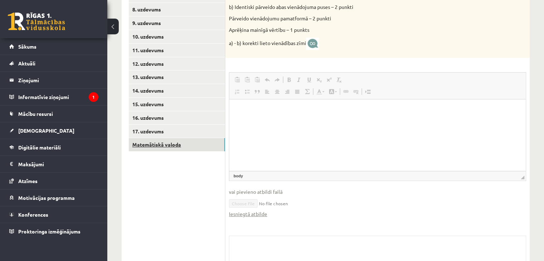
click at [155, 145] on link "Matemātiskā valoda" at bounding box center [177, 144] width 96 height 13
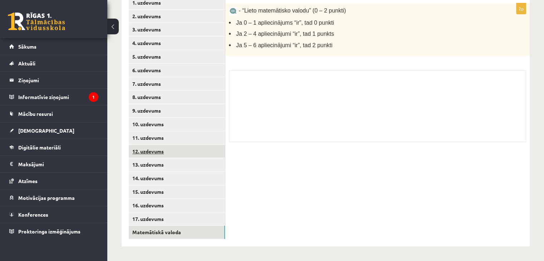
scroll to position [173, 0]
click at [32, 129] on span "[DEMOGRAPHIC_DATA]" at bounding box center [46, 130] width 56 height 6
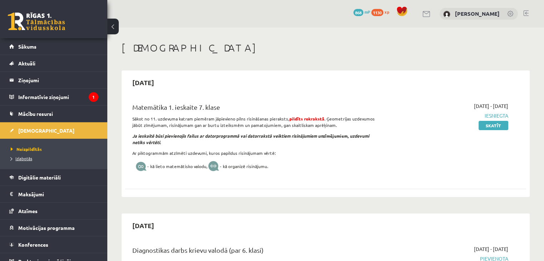
click at [26, 158] on span "Izlabotās" at bounding box center [21, 158] width 21 height 6
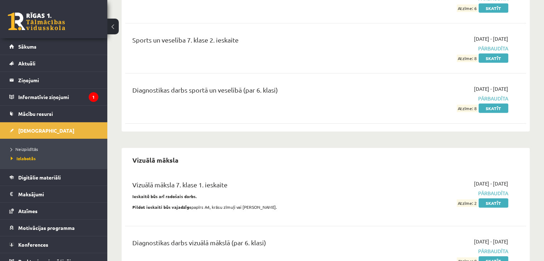
scroll to position [1621, 0]
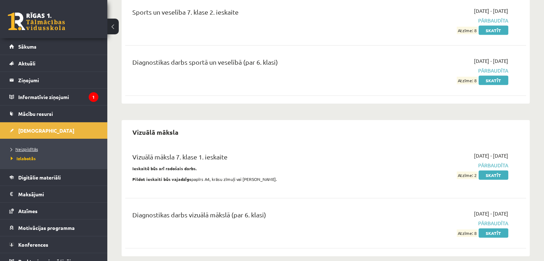
click at [30, 148] on span "Neizpildītās" at bounding box center [24, 149] width 27 height 6
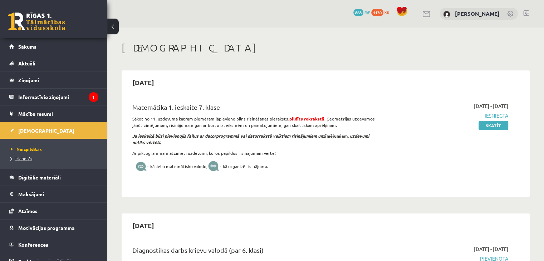
click at [25, 159] on span "Izlabotās" at bounding box center [21, 158] width 21 height 6
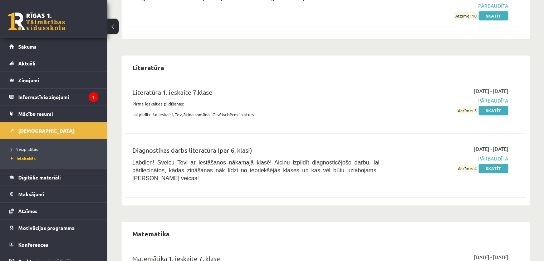
scroll to position [1001, 0]
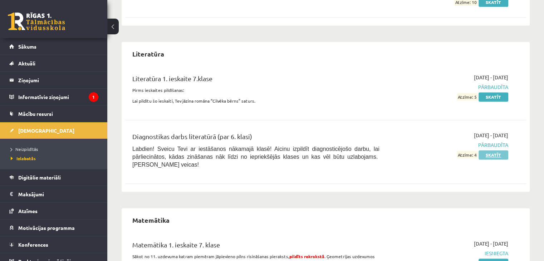
click at [484, 152] on link "Skatīt" at bounding box center [493, 154] width 30 height 9
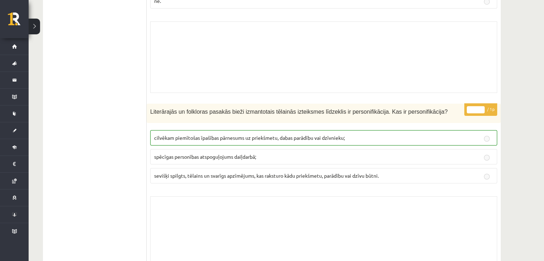
scroll to position [5308, 0]
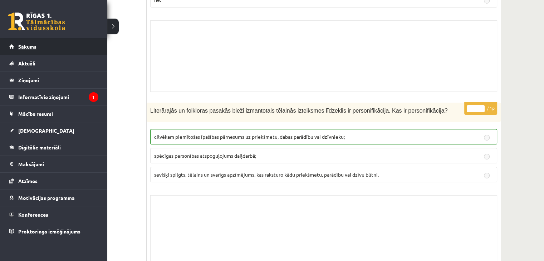
click at [26, 47] on span "Sākums" at bounding box center [27, 46] width 18 height 6
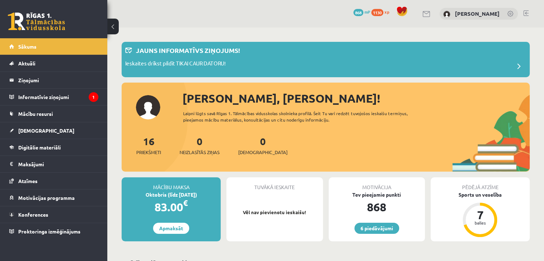
click at [156, 194] on div "Oktobris (līdz [DATE])" at bounding box center [171, 195] width 99 height 8
drag, startPoint x: 156, startPoint y: 194, endPoint x: 220, endPoint y: 217, distance: 68.2
click at [220, 217] on div "Mācību maksa Oktobris (līdz [DATE]) 83.00 € Apmaksāt" at bounding box center [171, 209] width 99 height 64
drag, startPoint x: 181, startPoint y: 190, endPoint x: 165, endPoint y: 186, distance: 15.9
click at [177, 188] on div "Mācību maksa" at bounding box center [171, 184] width 99 height 14
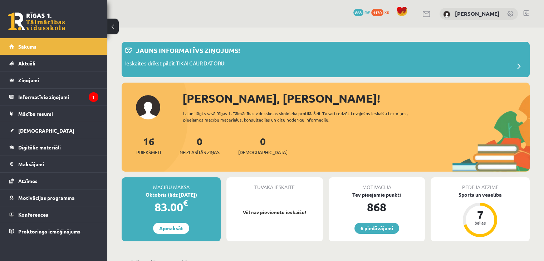
click at [165, 186] on div "Mācību maksa" at bounding box center [171, 184] width 99 height 14
click at [179, 228] on link "Apmaksāt" at bounding box center [171, 228] width 36 height 11
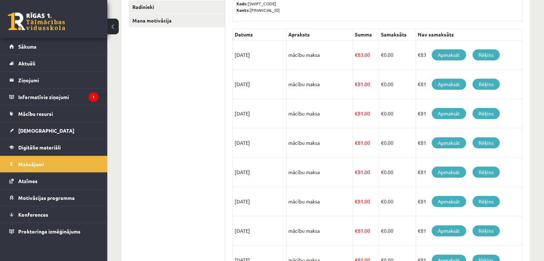
scroll to position [97, 0]
